Goal: Feedback & Contribution: Submit feedback/report problem

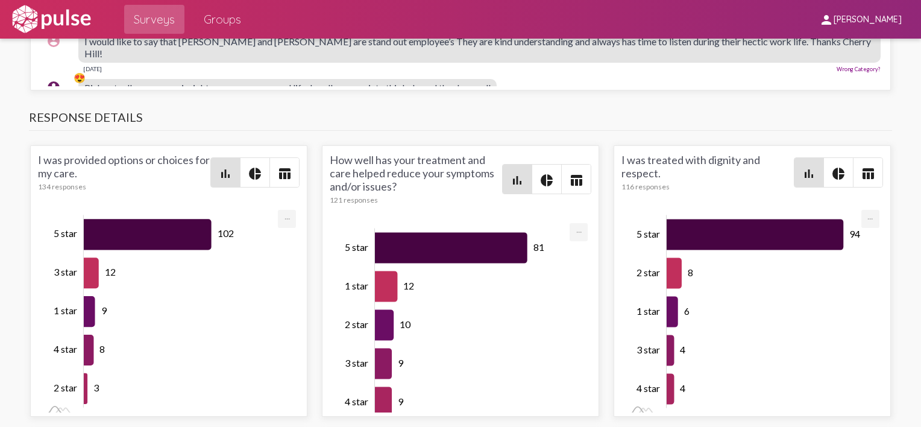
scroll to position [113, 0]
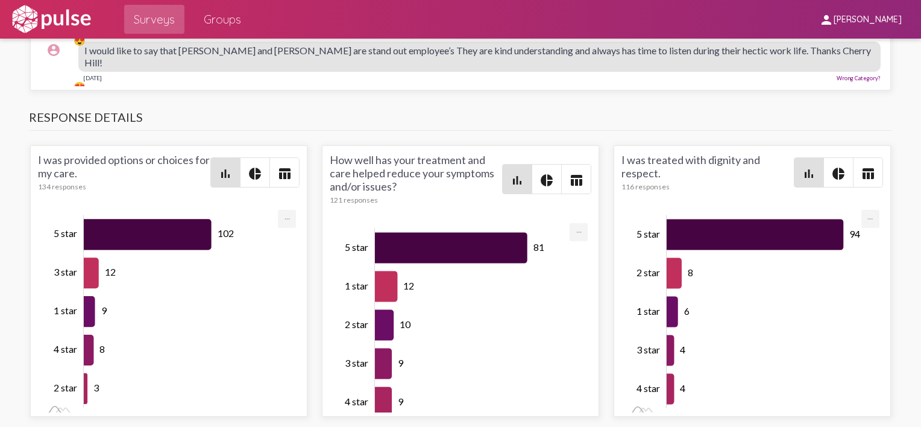
drag, startPoint x: 84, startPoint y: 307, endPoint x: 355, endPoint y: 304, distance: 270.5
click at [355, 22] on span "The building is FILTHY AF!!! The staff is caring especially [PERSON_NAME], [PER…" at bounding box center [362, 15] width 556 height 11
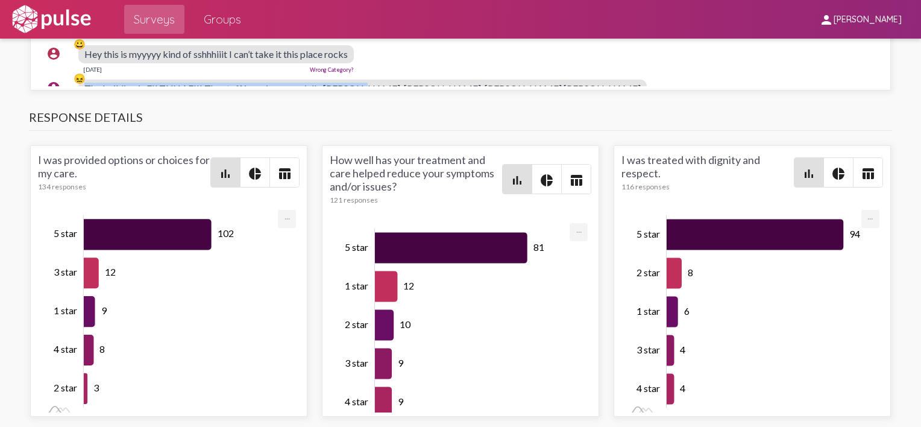
scroll to position [0, 0]
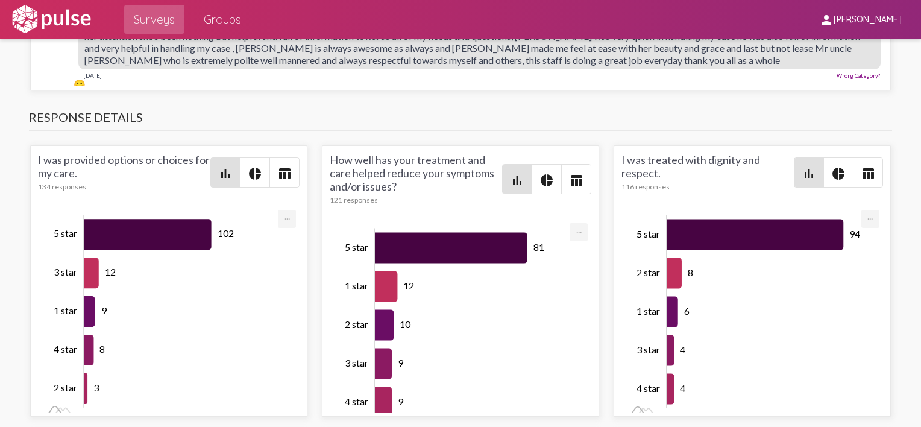
drag, startPoint x: 86, startPoint y: 239, endPoint x: 510, endPoint y: 229, distance: 423.6
copy span "our staff has a very bad attitude about my diet I didn’t ask for anything speci…"
drag, startPoint x: 86, startPoint y: 237, endPoint x: 106, endPoint y: 237, distance: 19.9
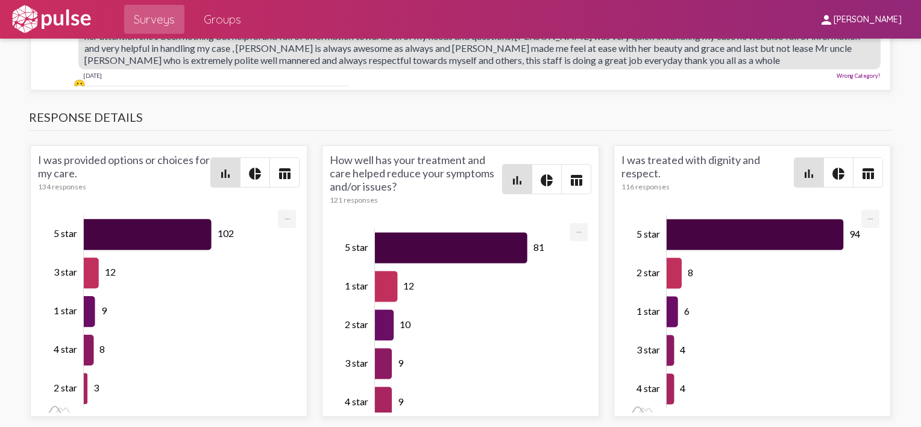
drag, startPoint x: 106, startPoint y: 237, endPoint x: 84, endPoint y: 245, distance: 23.8
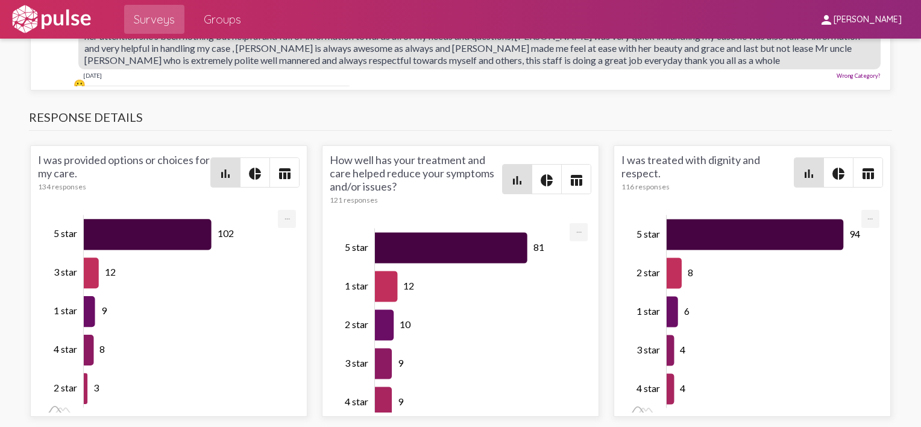
copy span "Your staff has a very bad attitude about my diet I didn’t ask for anything spec…"
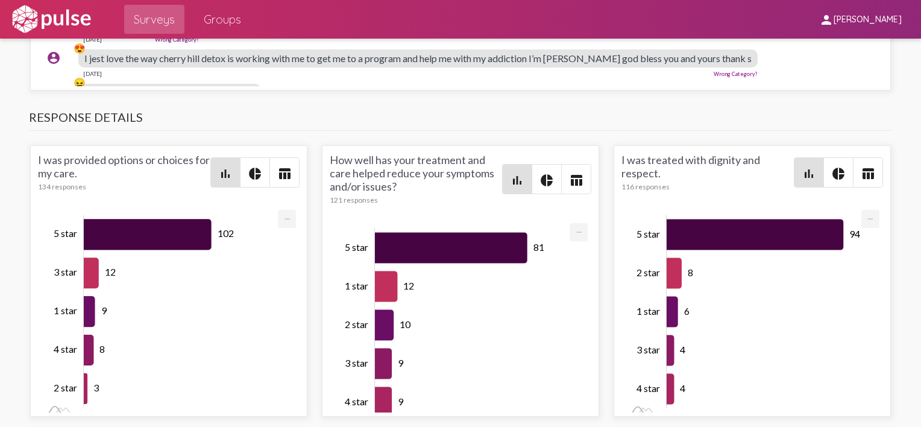
scroll to position [241, 0]
